Goal: Information Seeking & Learning: Learn about a topic

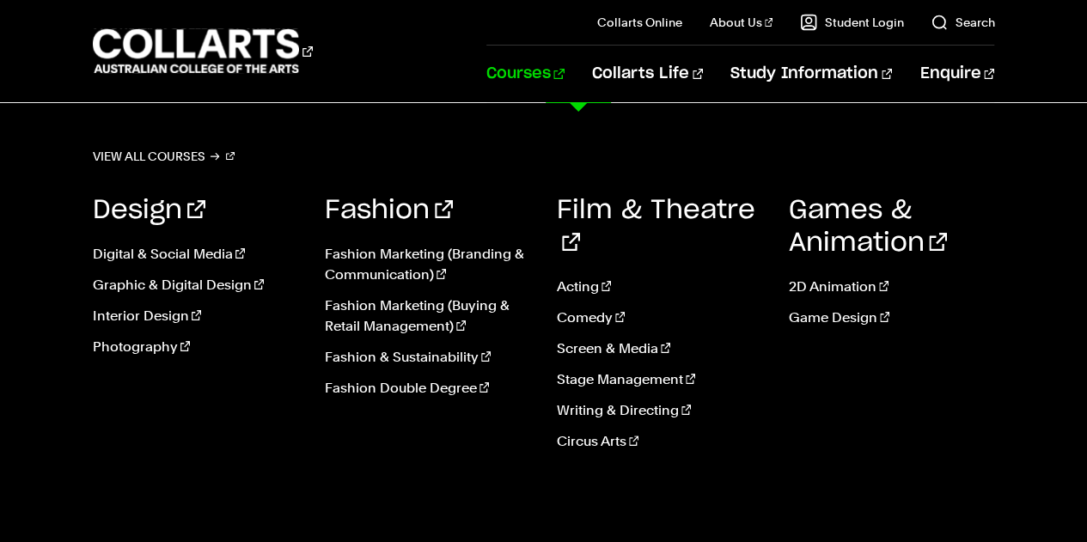
click at [565, 76] on link "Courses" at bounding box center [525, 74] width 78 height 57
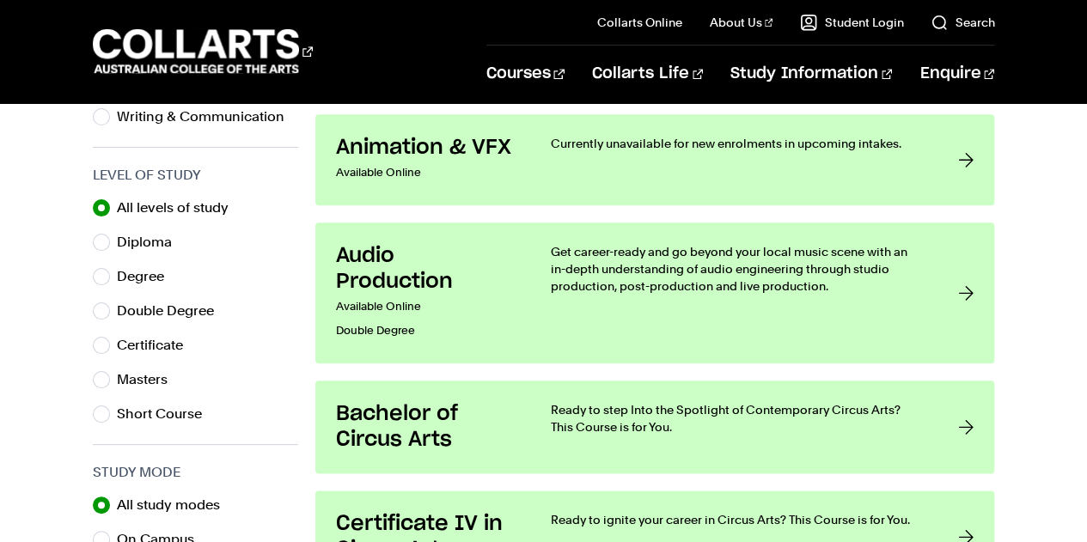
scroll to position [834, 0]
click at [168, 415] on label "Short Course" at bounding box center [166, 415] width 99 height 24
click at [110, 415] on input "Short Course" at bounding box center [101, 415] width 17 height 17
radio input "true"
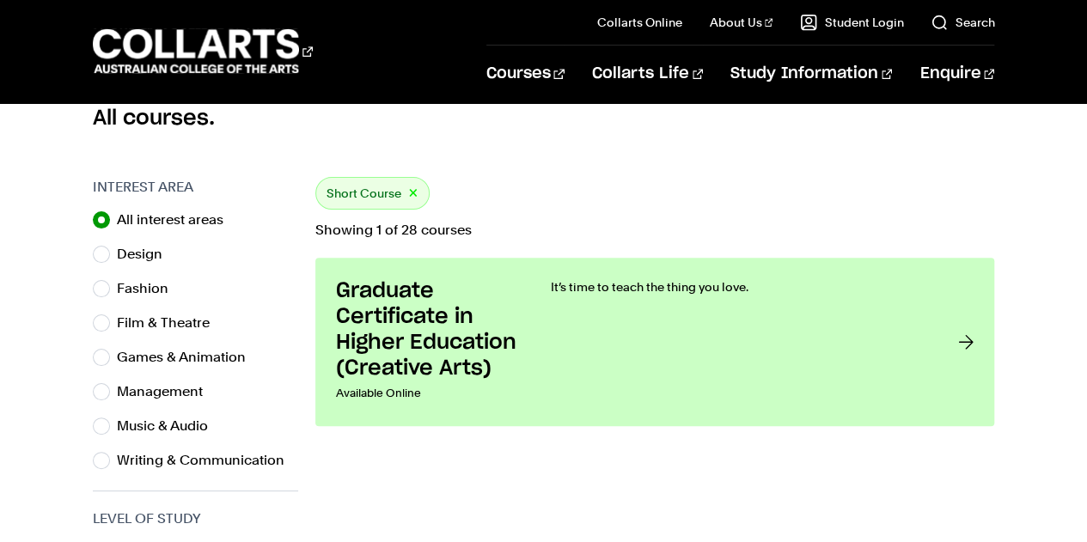
scroll to position [490, 0]
